Goal: Transaction & Acquisition: Purchase product/service

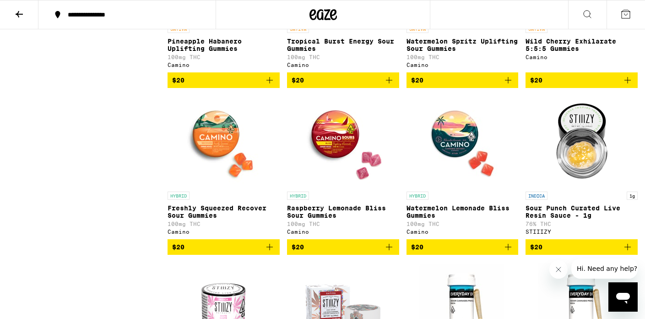
scroll to position [1552, 0]
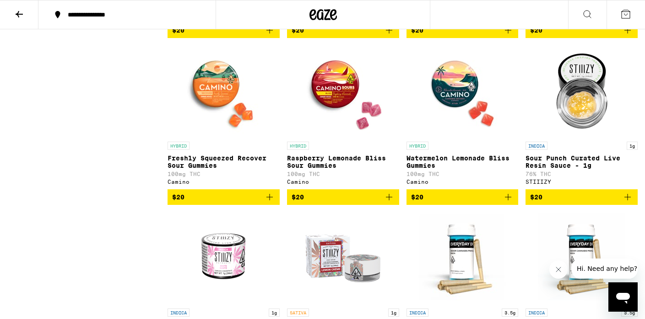
click at [390, 202] on icon "Add to bag" at bounding box center [389, 196] width 11 height 11
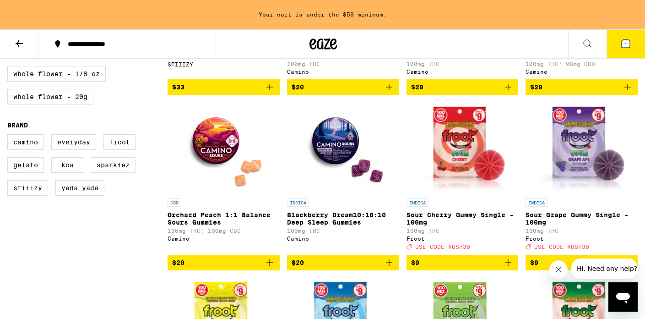
scroll to position [560, 0]
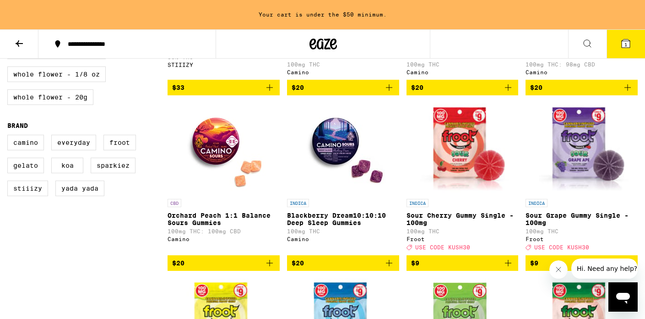
click at [390, 268] on icon "Add to bag" at bounding box center [389, 262] width 11 height 11
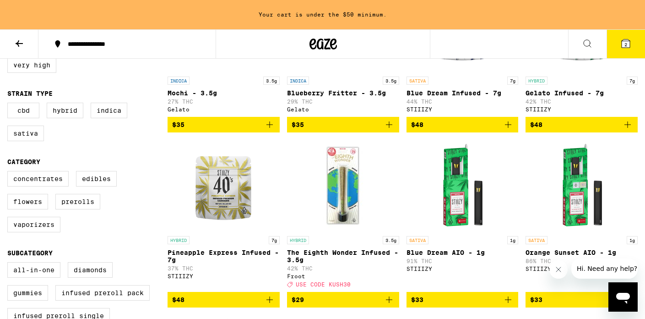
scroll to position [0, 0]
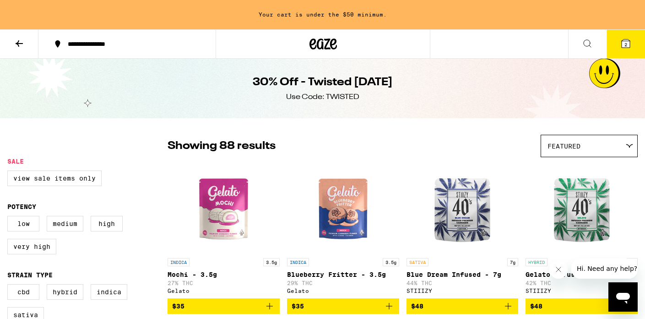
click at [146, 81] on div "30% Off - Twisted [DATE] Use Code: TWISTED" at bounding box center [322, 89] width 645 height 60
click at [322, 44] on icon at bounding box center [324, 43] width 14 height 11
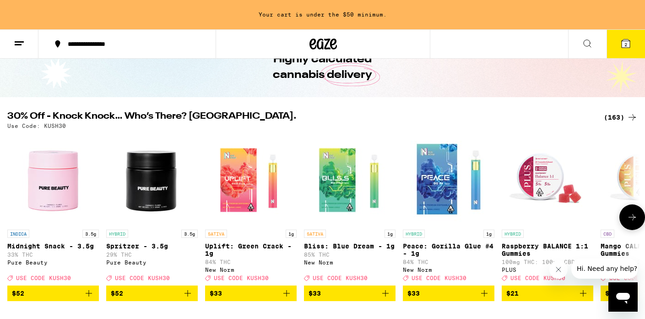
scroll to position [49, 0]
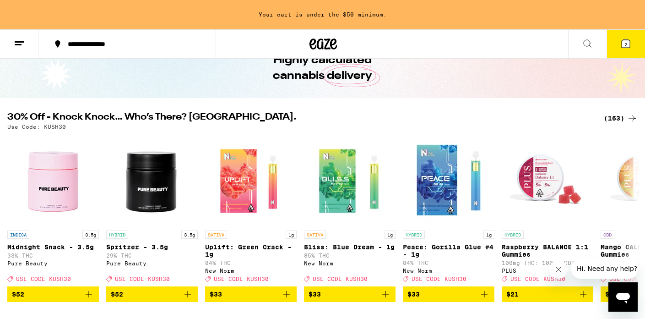
click at [615, 119] on div "(163)" at bounding box center [621, 118] width 34 height 11
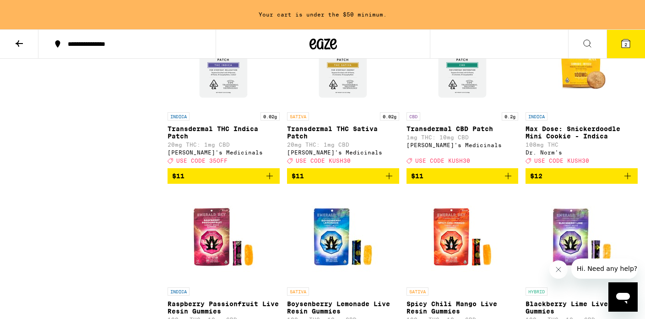
scroll to position [2058, 0]
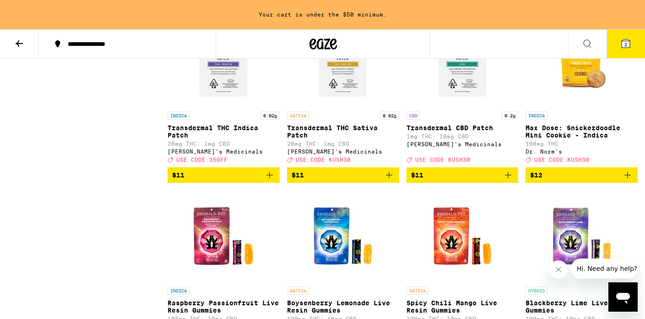
click at [271, 180] on icon "Add to bag" at bounding box center [269, 174] width 11 height 11
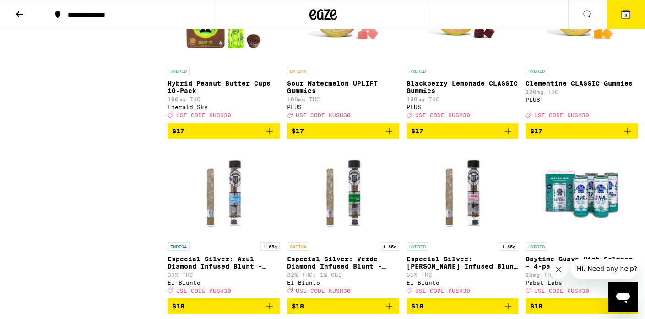
scroll to position [2948, 0]
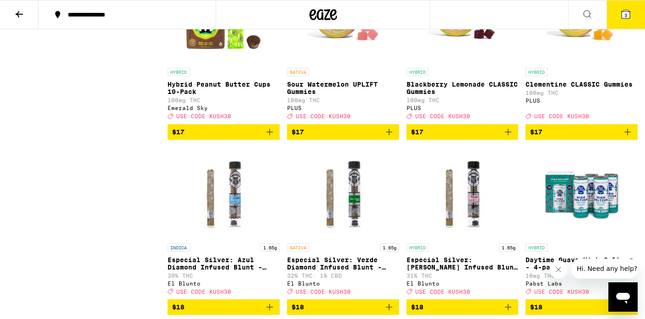
click at [633, 14] on button "3" at bounding box center [626, 14] width 38 height 28
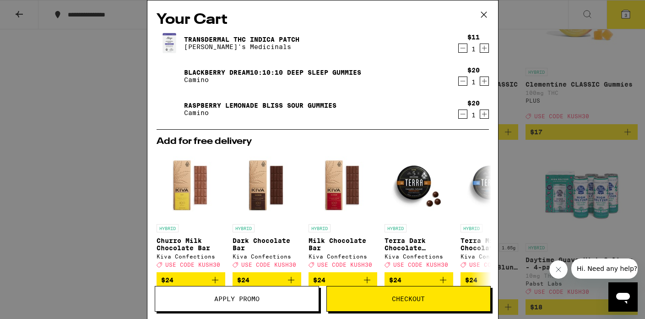
click at [461, 80] on icon "Decrement" at bounding box center [463, 81] width 8 height 11
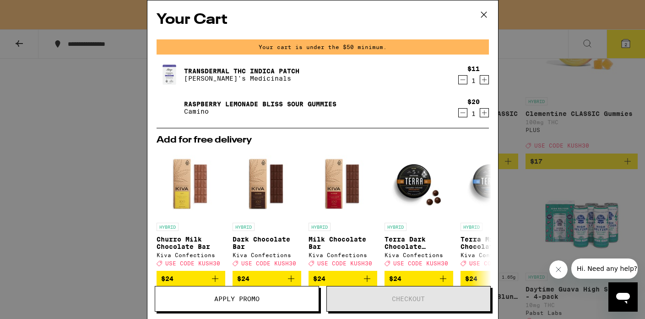
scroll to position [2977, 0]
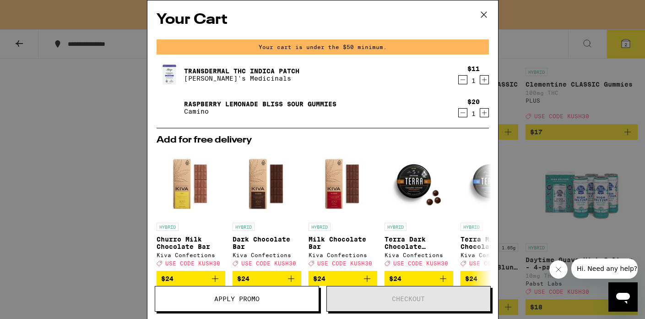
click at [466, 111] on icon "Decrement" at bounding box center [463, 112] width 8 height 11
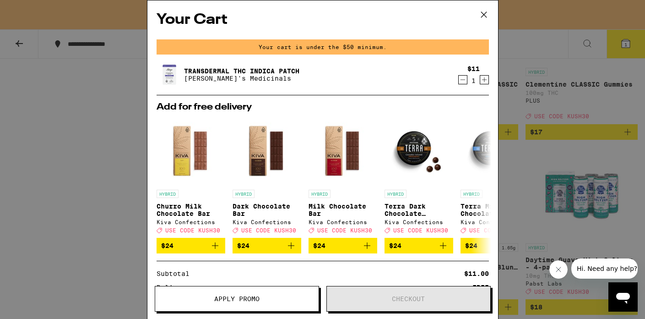
click at [273, 295] on button "Apply Promo" at bounding box center [237, 299] width 164 height 26
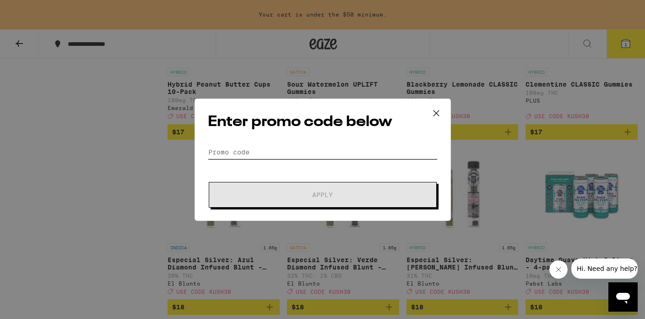
click at [253, 156] on input "Promo Code" at bounding box center [323, 152] width 230 height 14
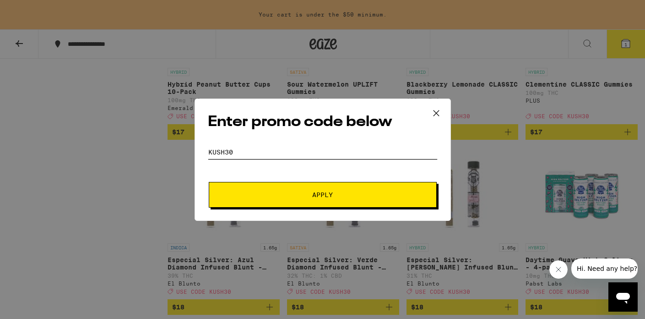
type input "kush30"
click at [245, 196] on span "Apply" at bounding box center [323, 194] width 165 height 6
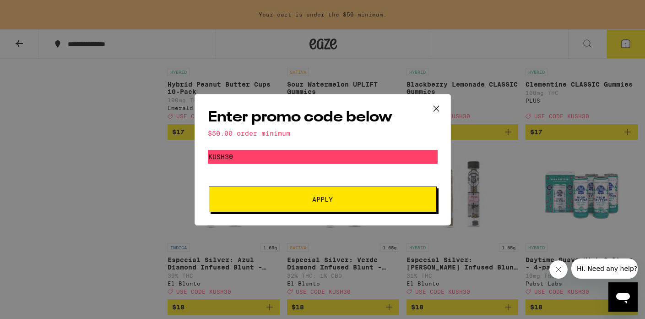
click at [432, 108] on icon at bounding box center [437, 109] width 14 height 14
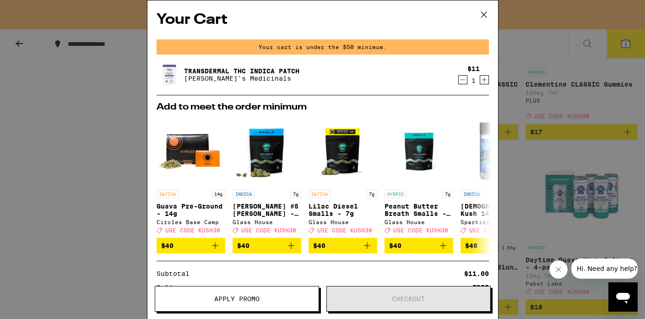
click at [482, 6] on button at bounding box center [484, 14] width 28 height 29
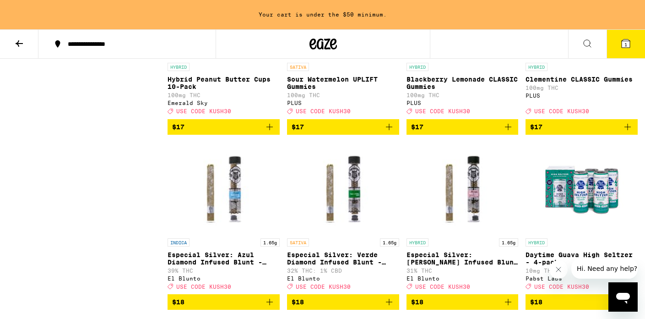
scroll to position [2983, 0]
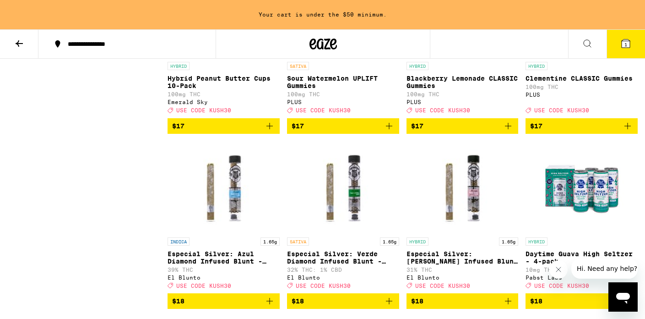
click at [507, 131] on icon "Add to bag" at bounding box center [508, 125] width 11 height 11
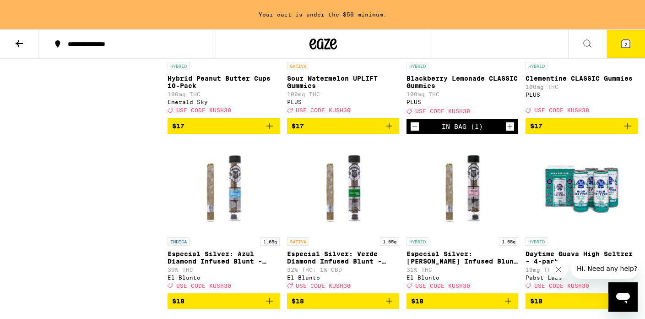
click at [508, 132] on icon "Increment" at bounding box center [510, 126] width 8 height 11
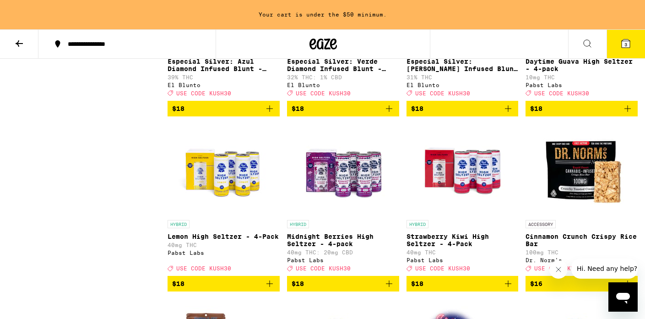
scroll to position [3175, 0]
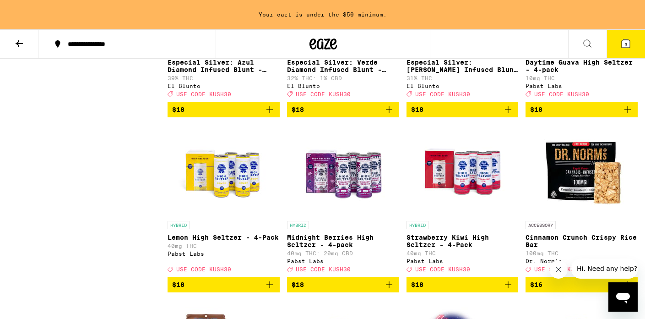
click at [614, 47] on button "3" at bounding box center [626, 44] width 38 height 28
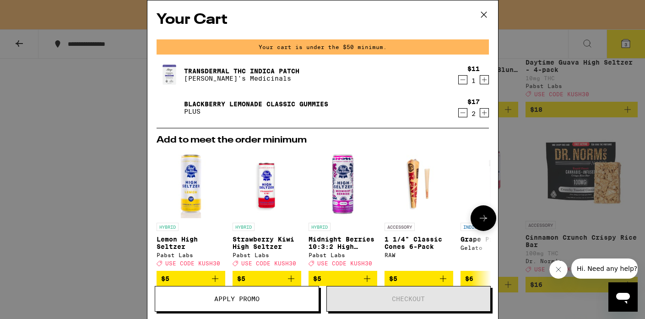
scroll to position [110, 0]
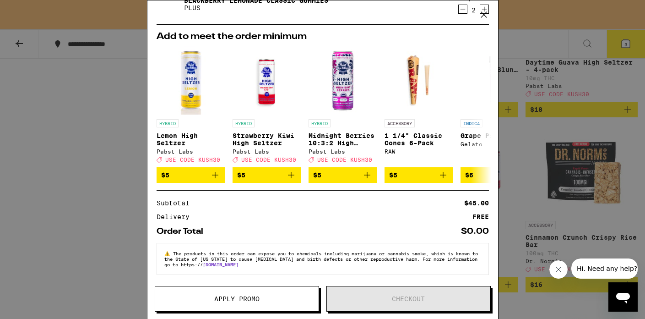
click at [252, 300] on span "Apply Promo" at bounding box center [236, 298] width 45 height 6
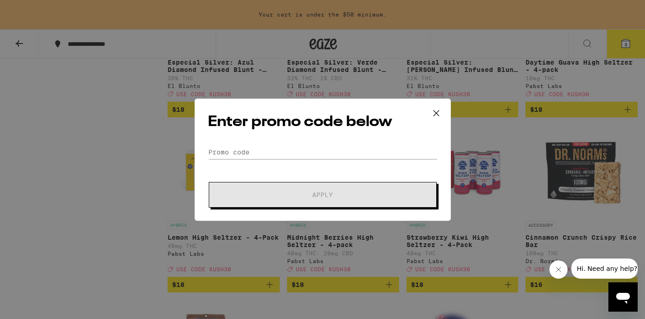
click at [247, 164] on form "Promo Code Apply" at bounding box center [323, 176] width 230 height 62
click at [241, 149] on input "Promo Code" at bounding box center [323, 152] width 230 height 14
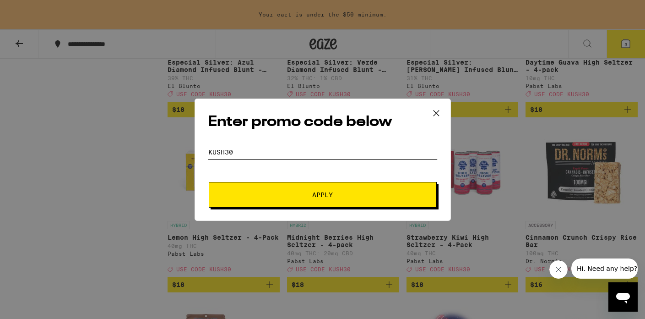
type input "kush30"
click at [268, 201] on button "Apply" at bounding box center [323, 195] width 228 height 26
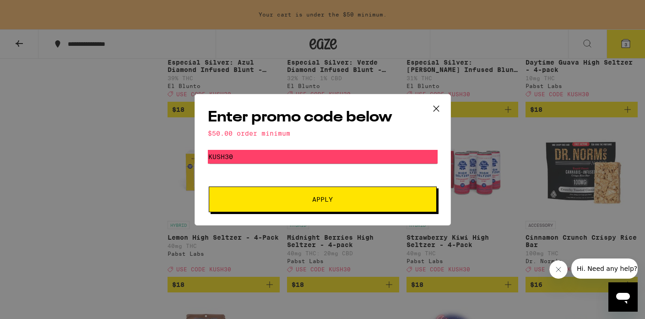
click at [440, 106] on icon at bounding box center [437, 109] width 14 height 14
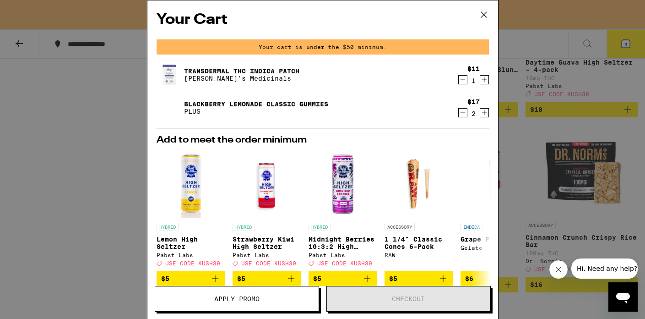
click at [88, 214] on div "Your Cart Your cart is under the $50 minimum. Transdermal THC Indica Patch Mary…" at bounding box center [322, 159] width 645 height 319
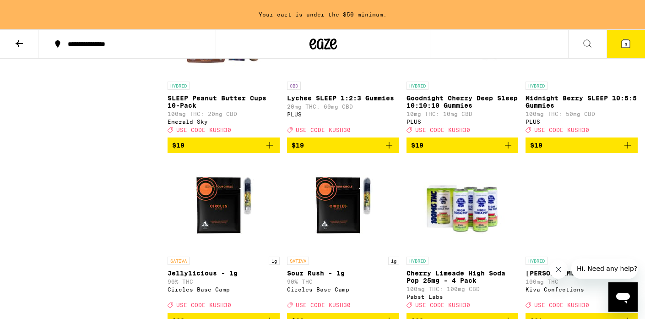
scroll to position [3492, 0]
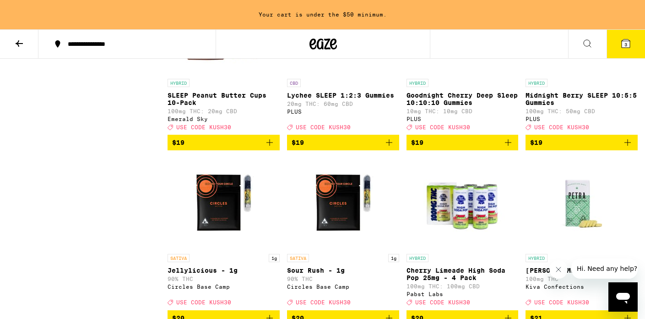
click at [510, 148] on icon "Add to bag" at bounding box center [508, 142] width 11 height 11
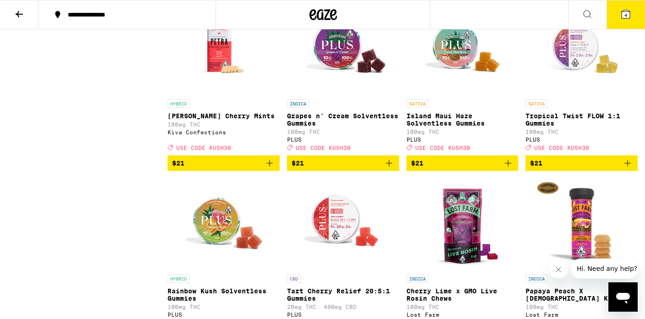
scroll to position [3818, 0]
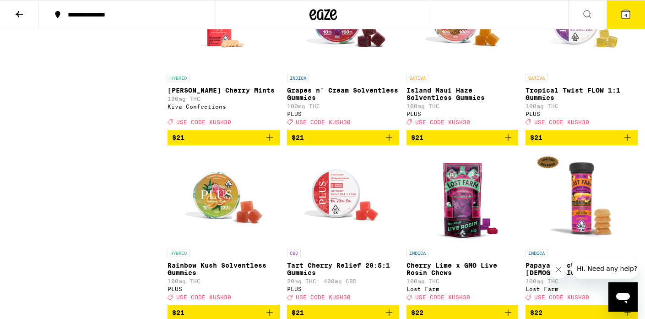
click at [392, 143] on icon "Add to bag" at bounding box center [389, 137] width 11 height 11
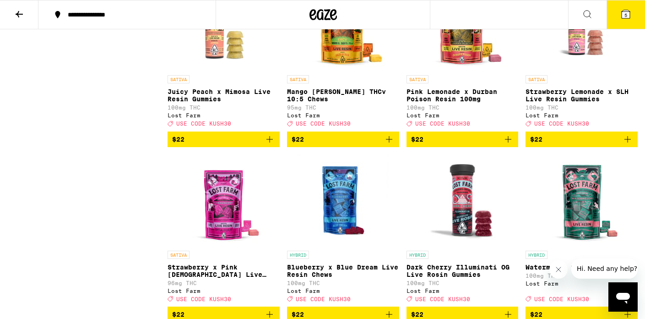
scroll to position [4342, 0]
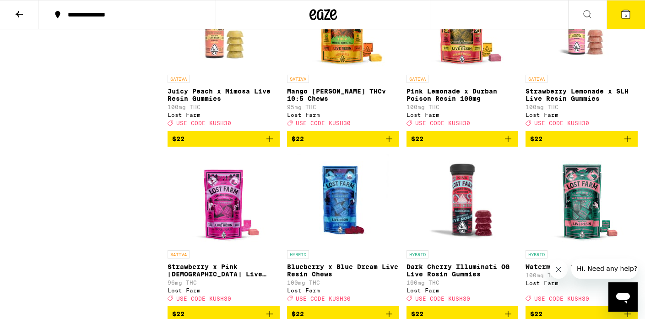
click at [508, 142] on icon "Add to bag" at bounding box center [508, 139] width 6 height 6
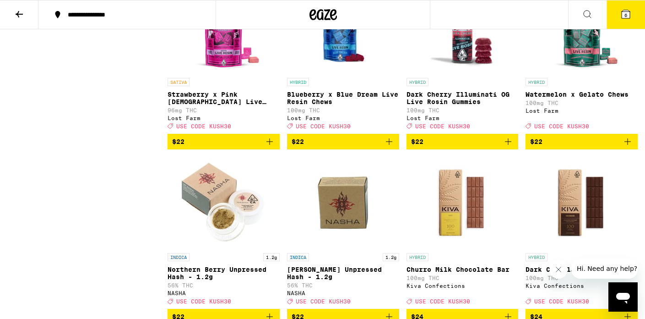
scroll to position [4514, 0]
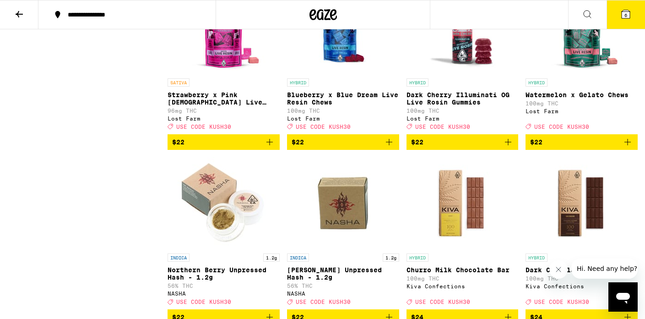
click at [272, 148] on icon "Add to bag" at bounding box center [269, 142] width 11 height 11
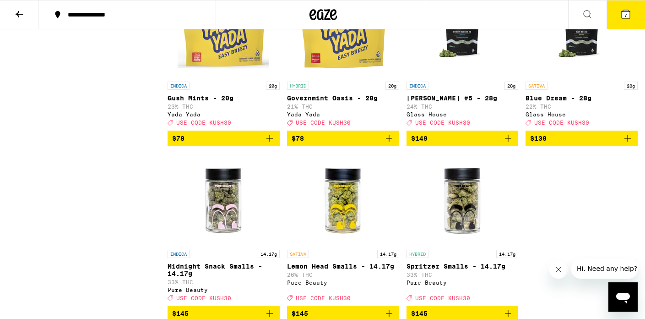
scroll to position [6979, 0]
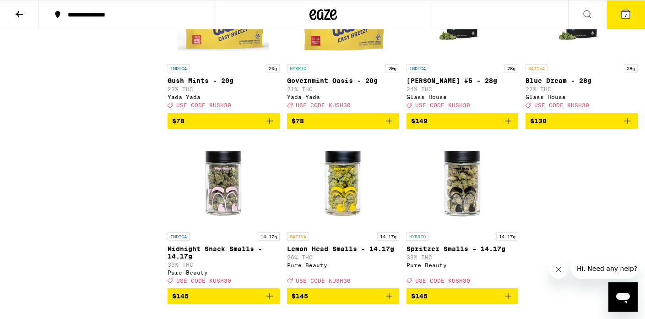
click at [630, 14] on icon at bounding box center [626, 14] width 8 height 8
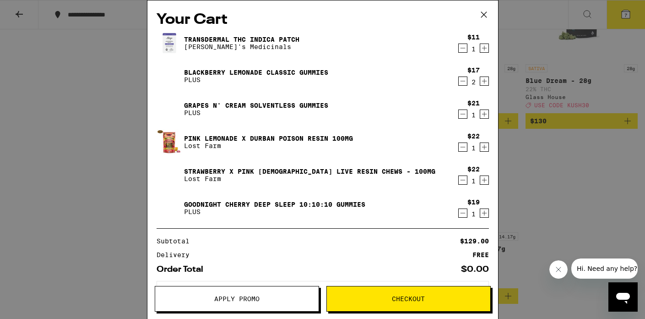
scroll to position [40, 0]
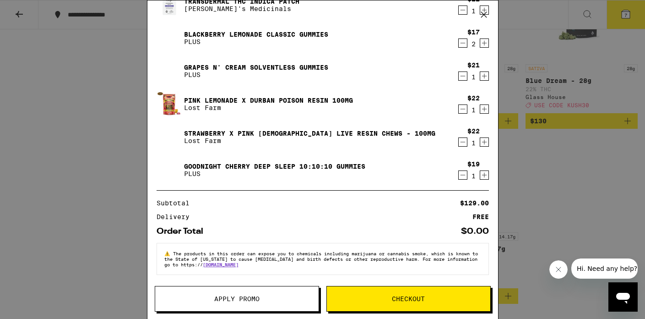
click at [228, 300] on span "Apply Promo" at bounding box center [236, 298] width 45 height 6
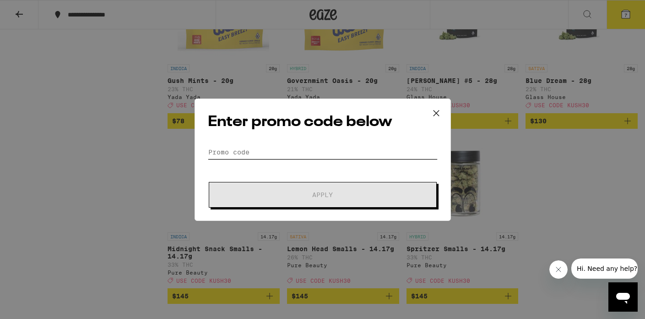
click at [226, 145] on input "Promo Code" at bounding box center [323, 152] width 230 height 14
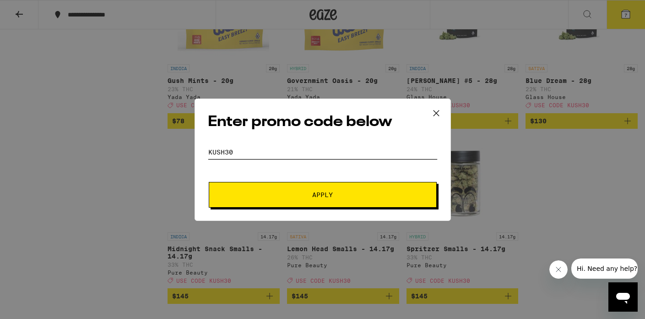
type input "kush30"
click at [243, 188] on button "Apply" at bounding box center [323, 195] width 228 height 26
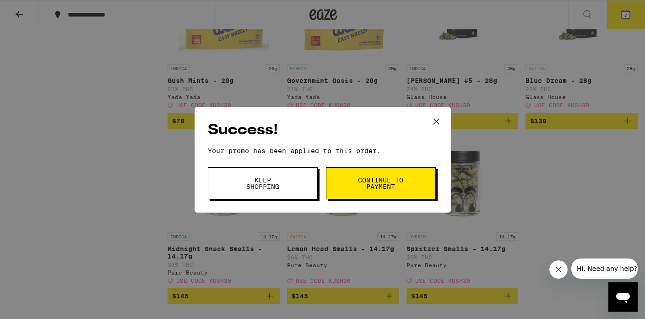
click at [244, 188] on span "Keep Shopping" at bounding box center [263, 183] width 47 height 13
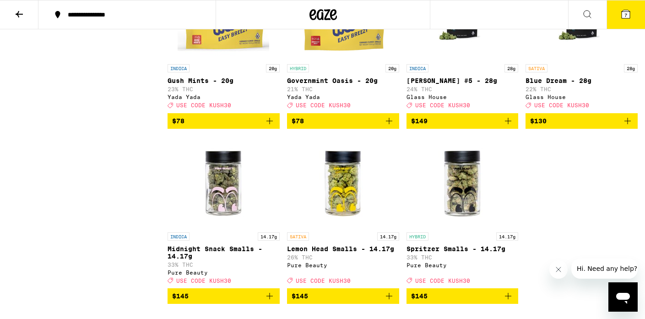
click at [627, 10] on icon at bounding box center [626, 14] width 8 height 8
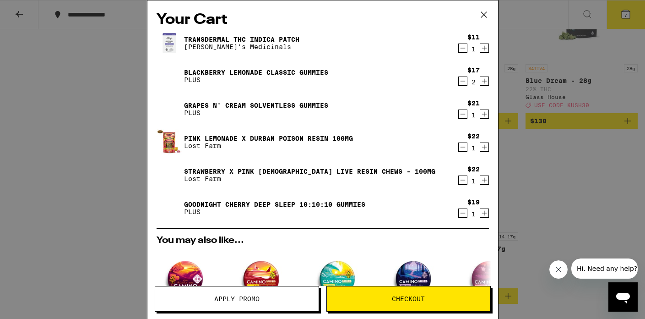
click at [460, 50] on icon "Decrement" at bounding box center [463, 48] width 8 height 11
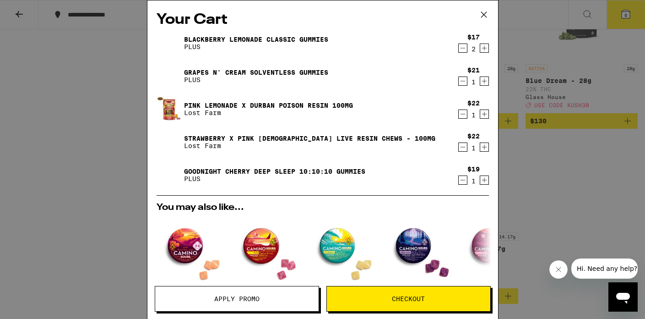
click at [310, 38] on link "Blackberry Lemonade CLASSIC Gummies" at bounding box center [256, 39] width 144 height 7
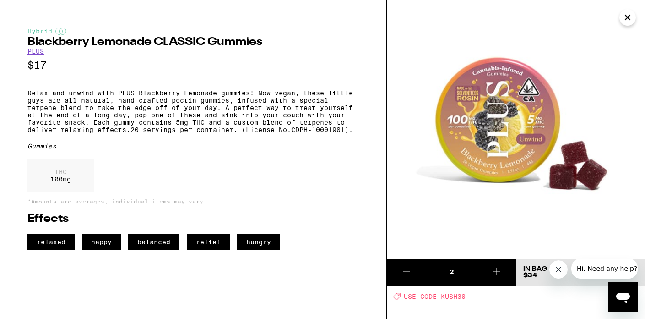
click at [629, 19] on icon "Close" at bounding box center [628, 17] width 5 height 5
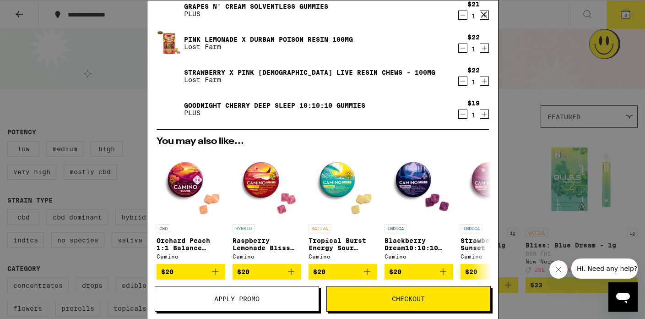
scroll to position [160, 0]
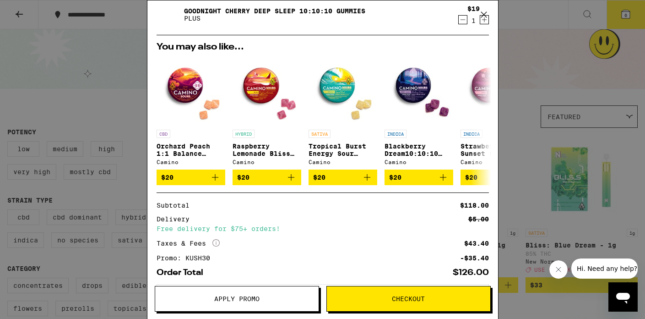
click at [377, 307] on button "Checkout" at bounding box center [409, 299] width 164 height 26
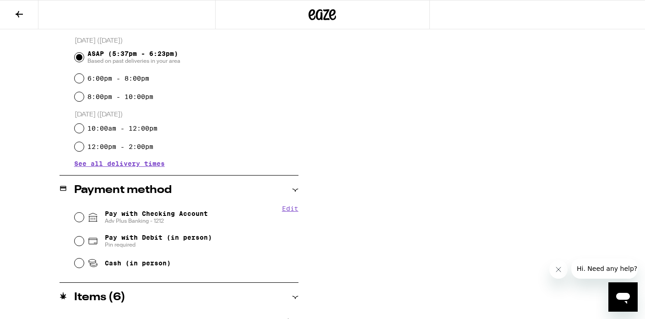
scroll to position [248, 0]
click at [77, 219] on input "Pay with Checking Account Adv Plus Banking - 1212" at bounding box center [79, 217] width 9 height 9
radio input "true"
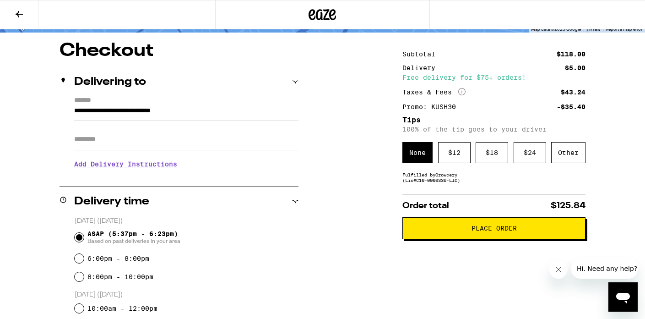
scroll to position [80, 0]
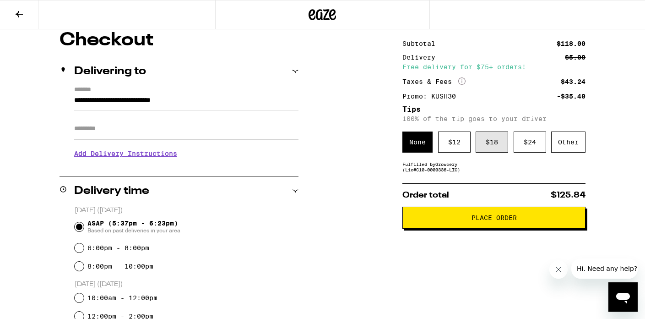
click at [500, 141] on div "$ 18" at bounding box center [492, 141] width 33 height 21
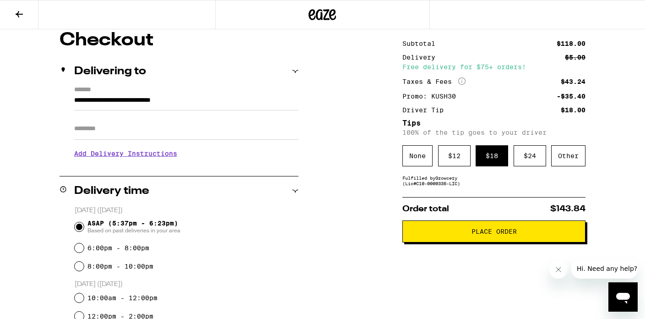
click at [494, 240] on button "Place Order" at bounding box center [494, 231] width 183 height 22
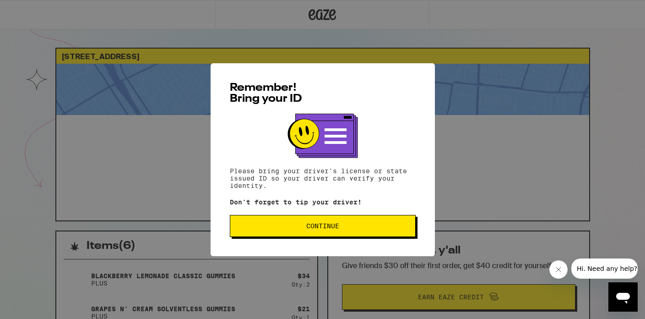
click at [280, 233] on button "Continue" at bounding box center [323, 226] width 186 height 22
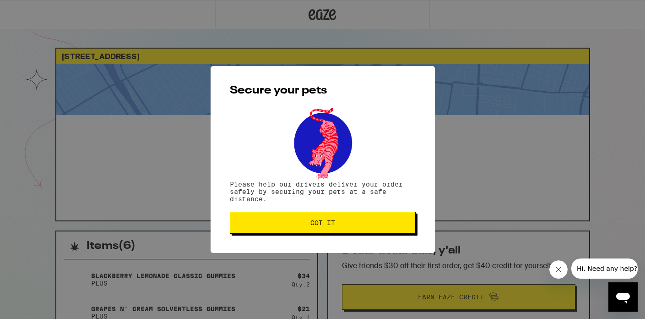
click at [280, 233] on button "Got it" at bounding box center [323, 223] width 186 height 22
